Goal: Navigation & Orientation: Find specific page/section

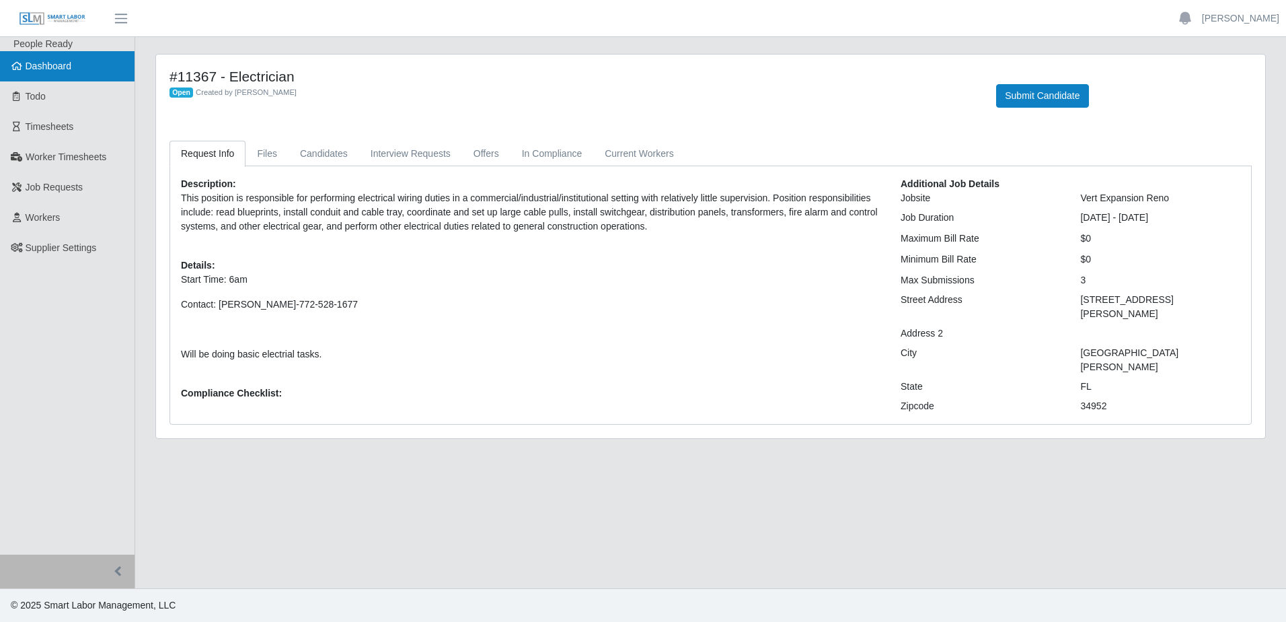
click at [78, 73] on link "Dashboard" at bounding box center [67, 66] width 135 height 30
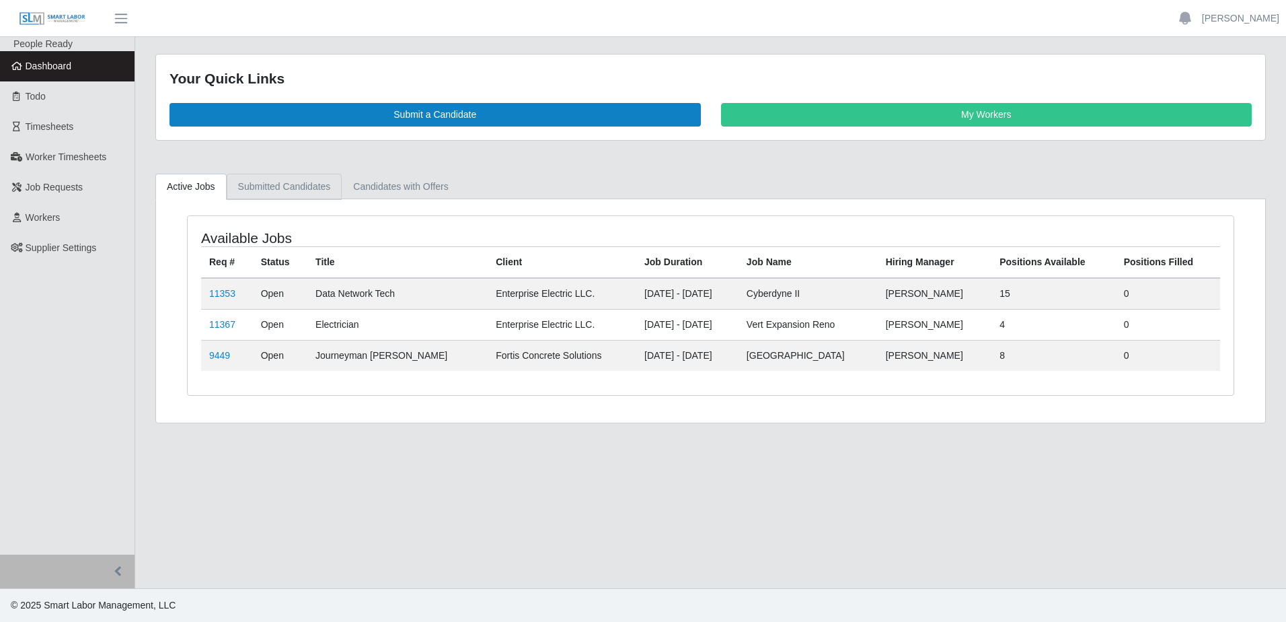
click at [286, 187] on link "Submitted Candidates" at bounding box center [285, 187] width 116 height 26
